Goal: Information Seeking & Learning: Learn about a topic

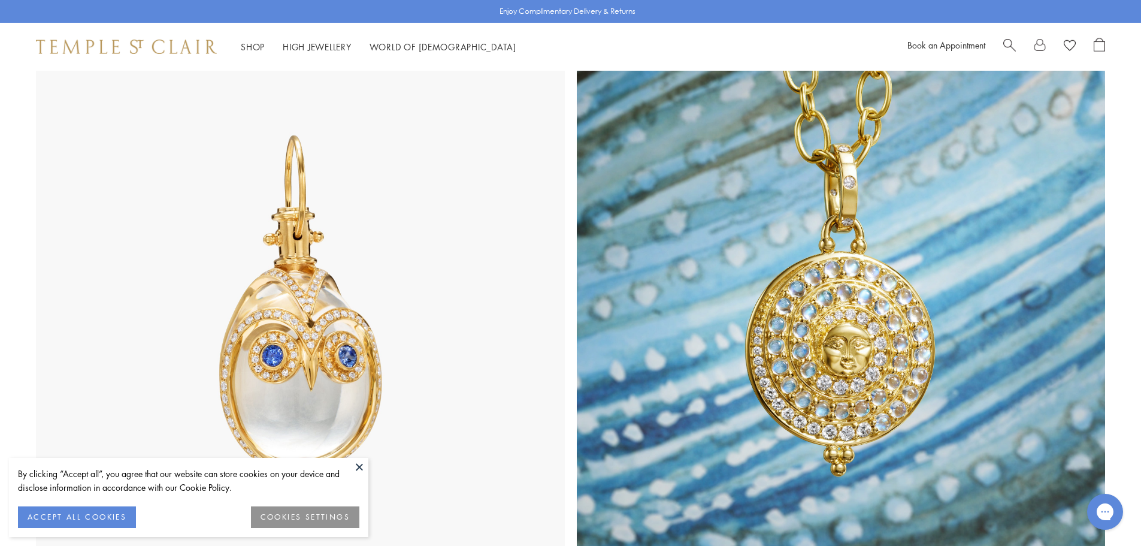
scroll to position [659, 0]
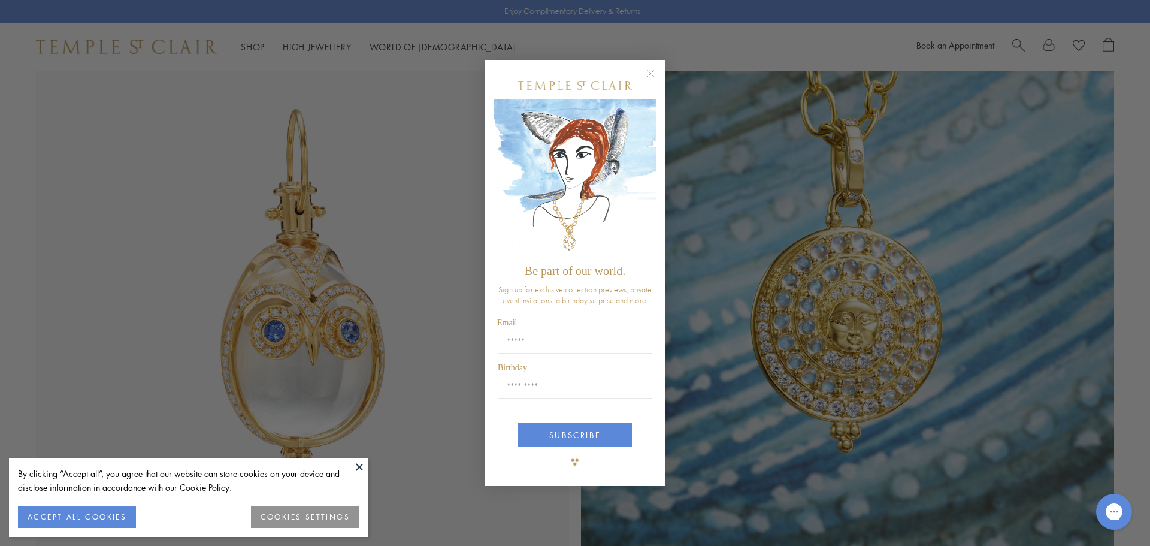
click at [651, 72] on circle "Close dialog" at bounding box center [651, 73] width 14 height 14
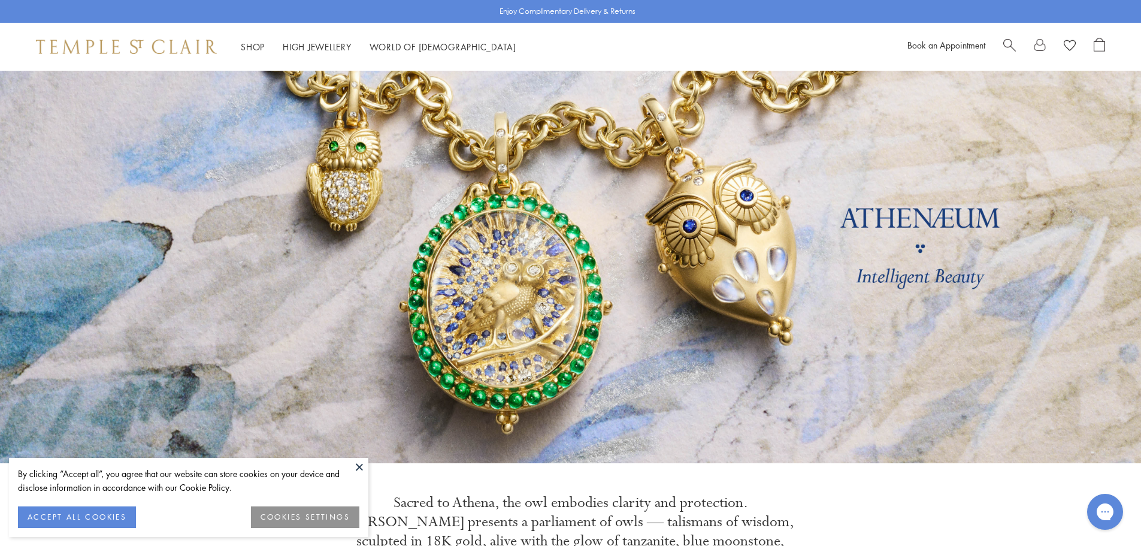
scroll to position [0, 0]
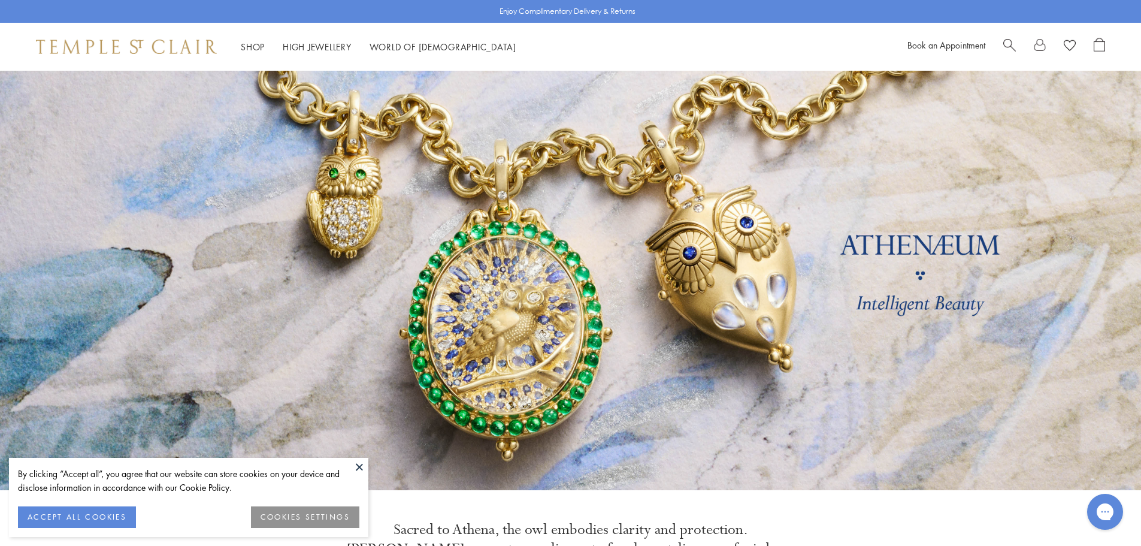
click at [535, 359] on link at bounding box center [570, 280] width 1141 height 419
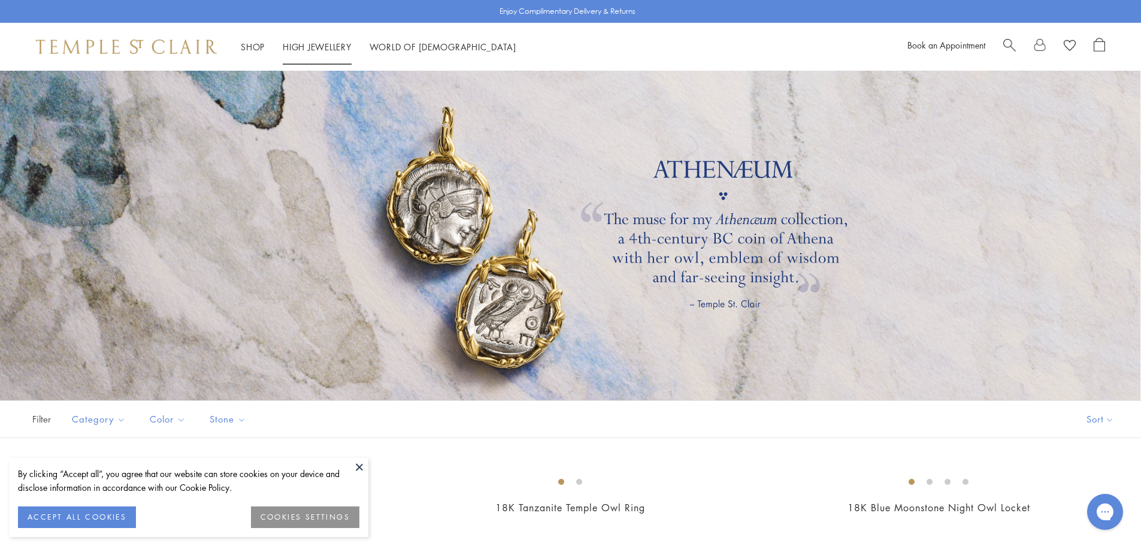
click at [299, 44] on link "High Jewellery High Jewellery" at bounding box center [317, 47] width 69 height 12
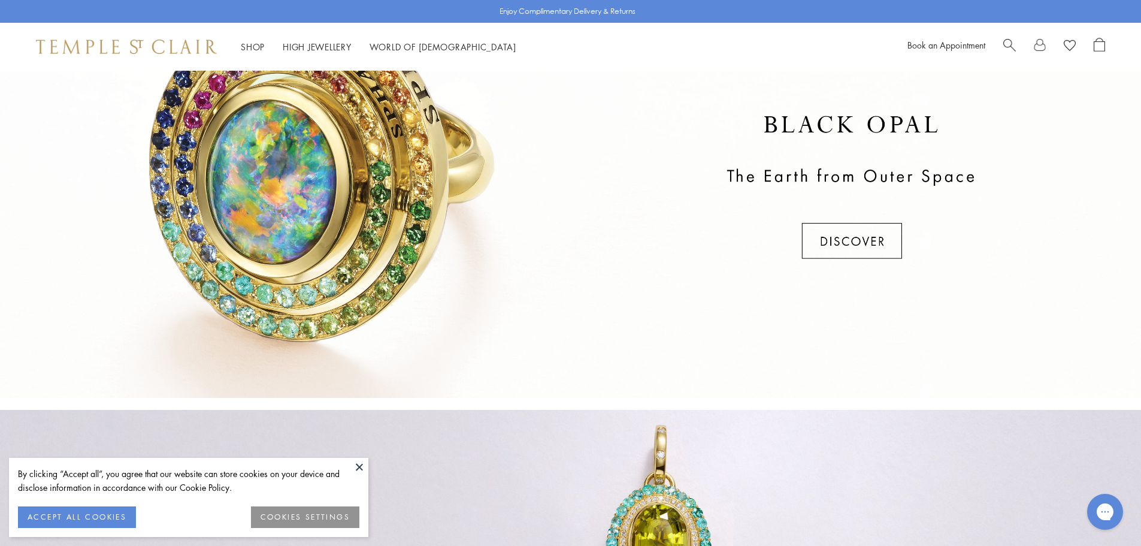
scroll to position [560, 0]
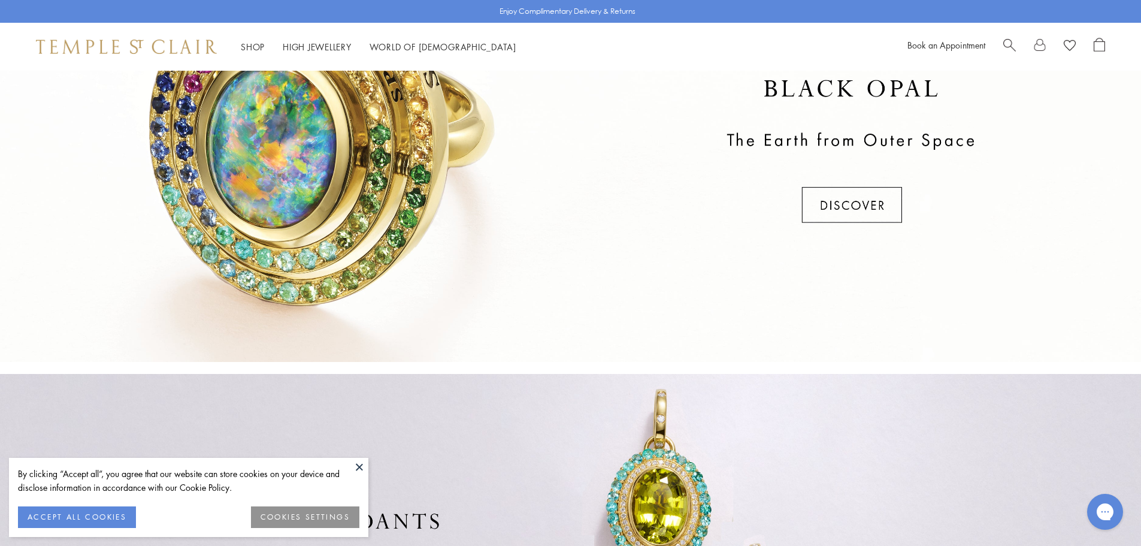
click at [362, 469] on button at bounding box center [360, 467] width 18 height 18
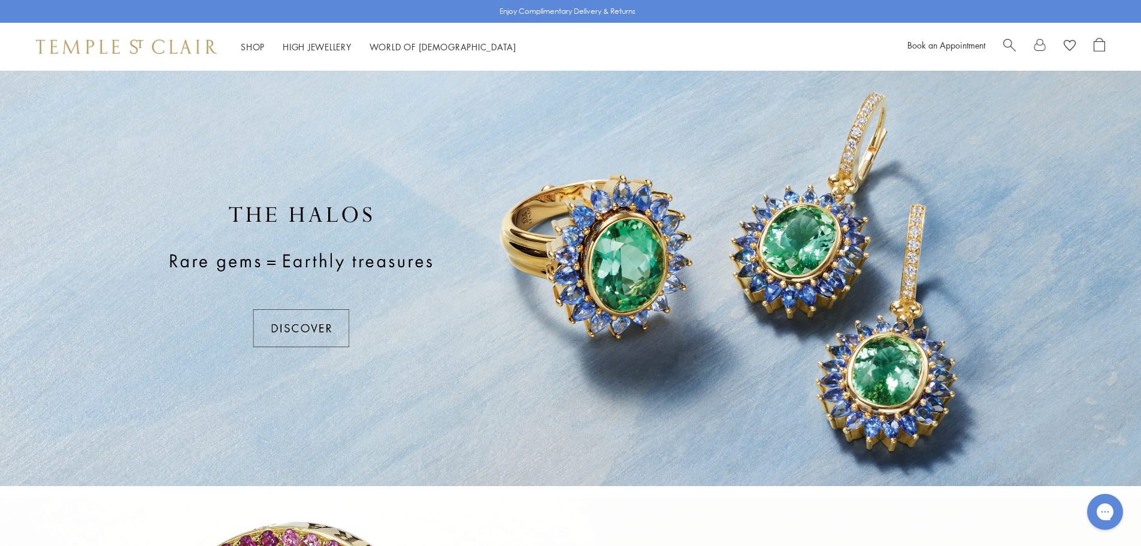
scroll to position [0, 0]
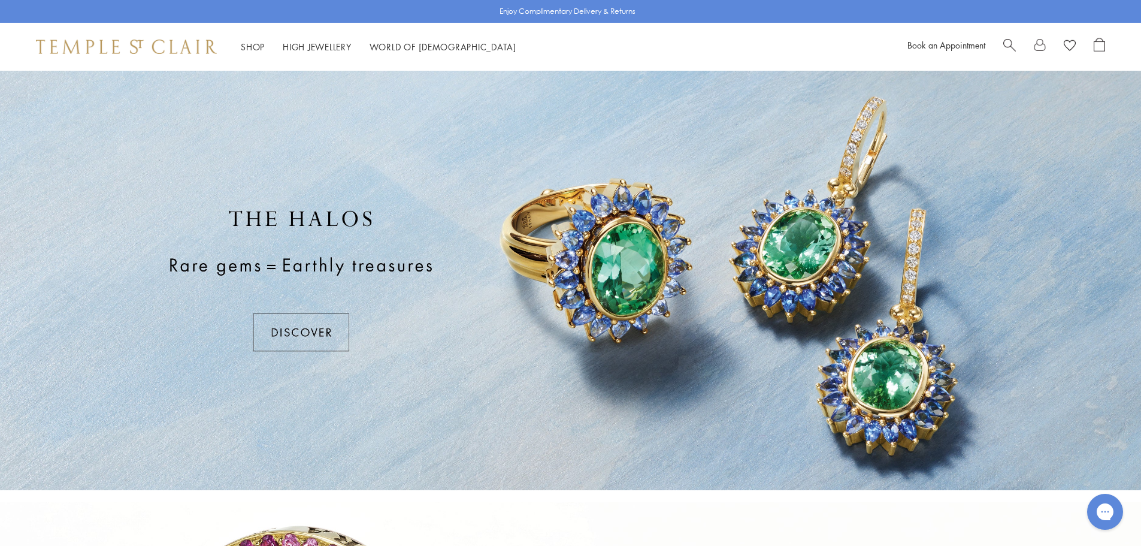
click at [306, 329] on div at bounding box center [570, 280] width 1141 height 419
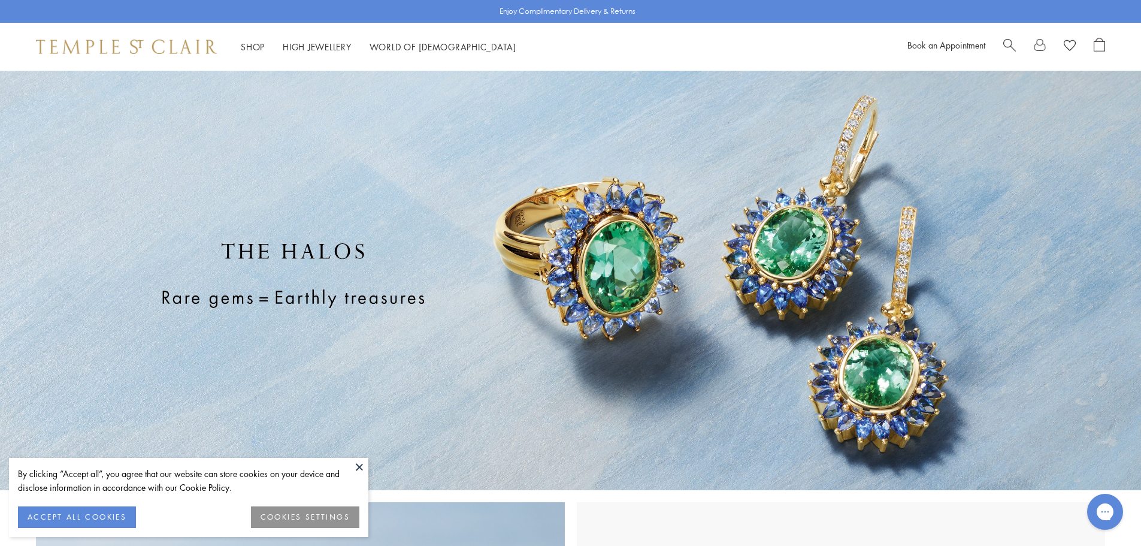
click at [356, 471] on button at bounding box center [360, 467] width 18 height 18
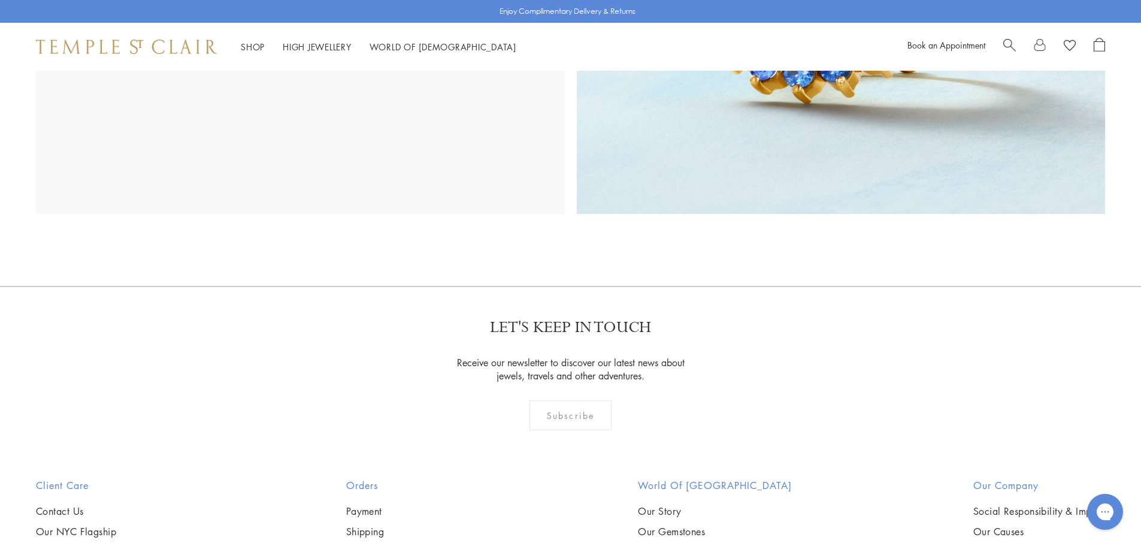
scroll to position [2614, 0]
